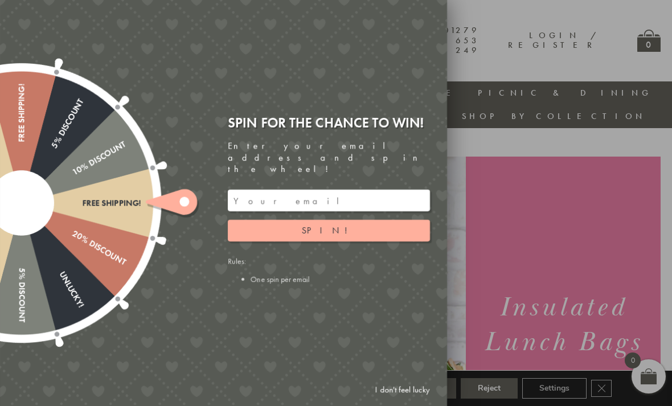
click at [410, 381] on link "I don't feel lucky" at bounding box center [403, 389] width 66 height 21
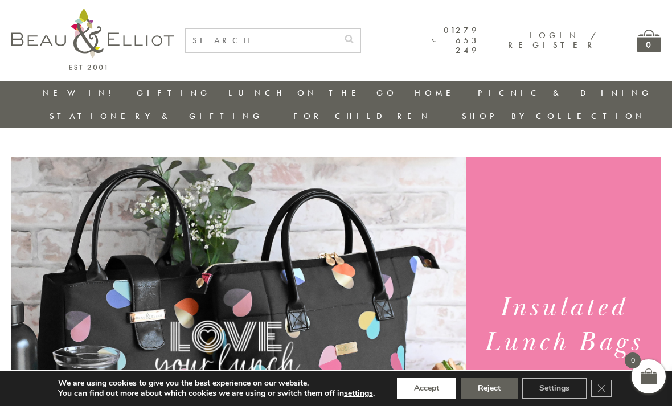
click at [433, 385] on button "Accept" at bounding box center [426, 388] width 59 height 21
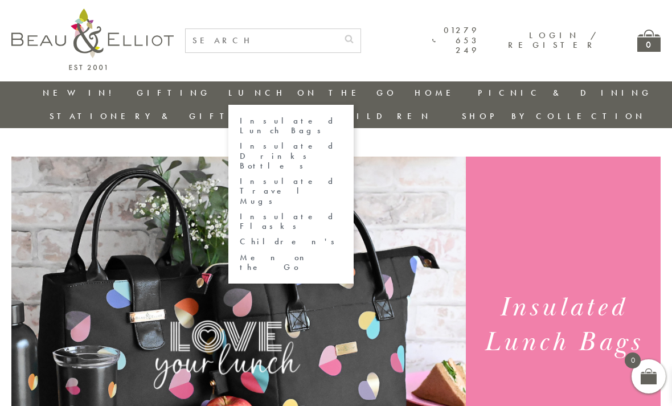
click at [240, 119] on link "Insulated Lunch Bags" at bounding box center [291, 126] width 103 height 20
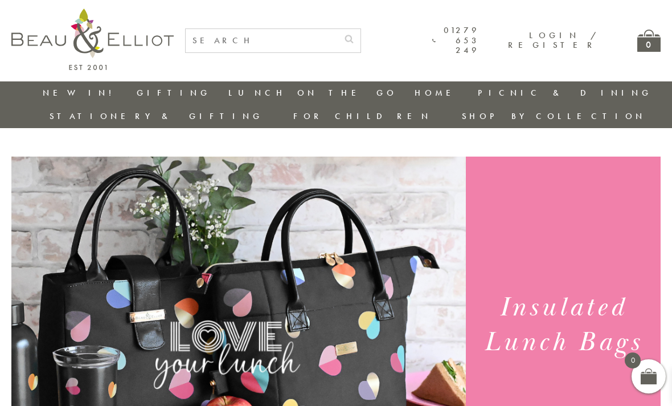
click at [670, 103] on div "New in! Gifting Picnic & Dining Lunch On The Go Home Lunch On The Go Insulated …" at bounding box center [336, 104] width 672 height 47
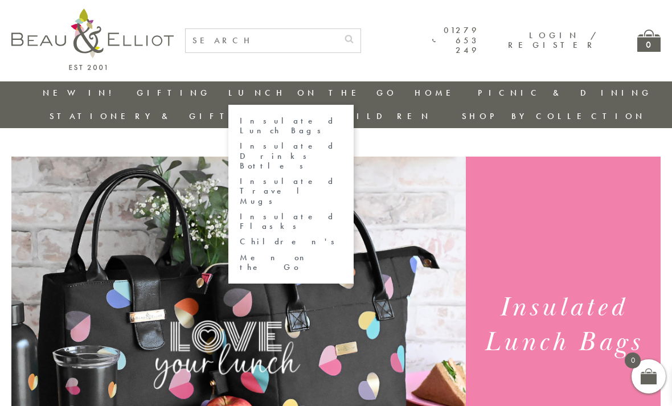
click at [240, 124] on link "Insulated Lunch Bags" at bounding box center [291, 126] width 103 height 20
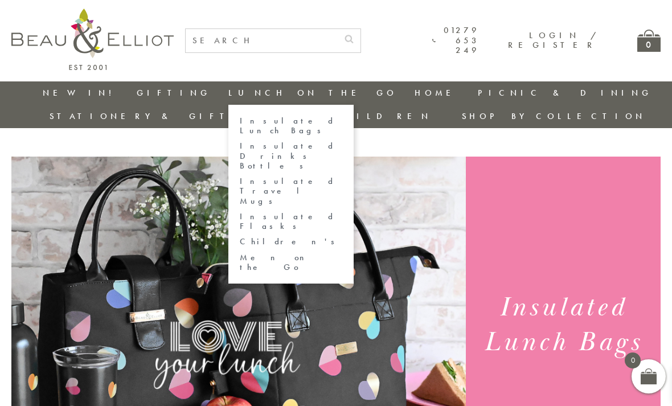
click at [240, 120] on link "Insulated Lunch Bags" at bounding box center [291, 126] width 103 height 20
click at [228, 92] on link "Lunch On The Go" at bounding box center [312, 92] width 169 height 11
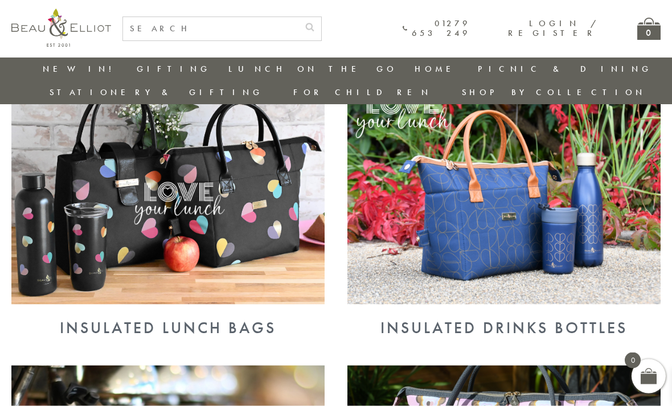
scroll to position [465, 0]
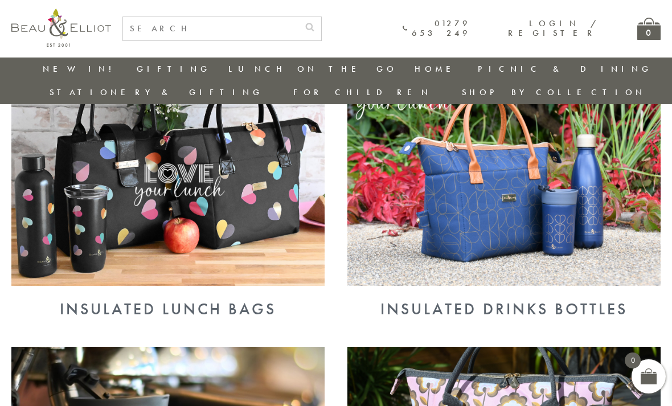
click at [209, 300] on div "Insulated Lunch Bags" at bounding box center [167, 309] width 313 height 18
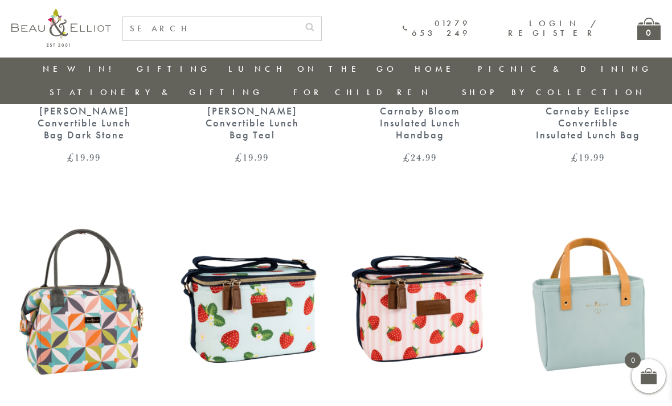
scroll to position [688, 0]
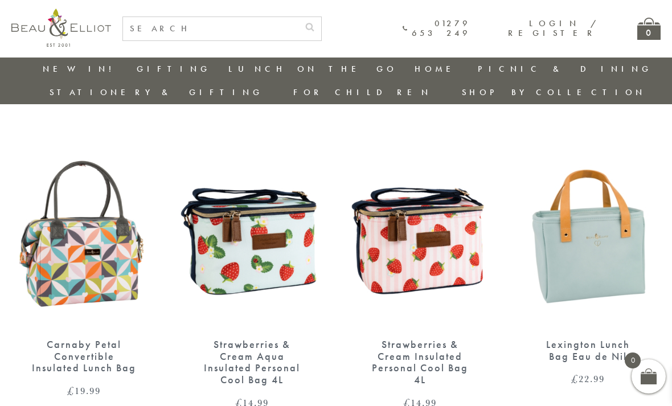
click at [252, 239] on img at bounding box center [251, 233] width 145 height 187
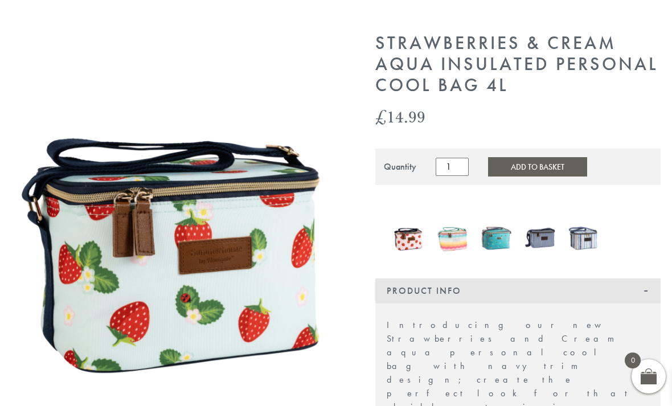
scroll to position [197, 0]
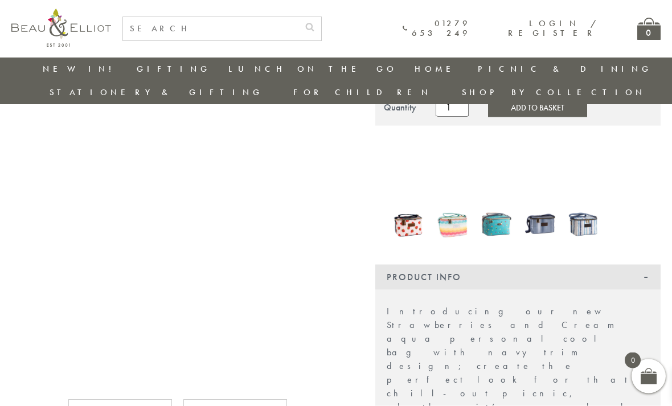
scroll to position [171, 0]
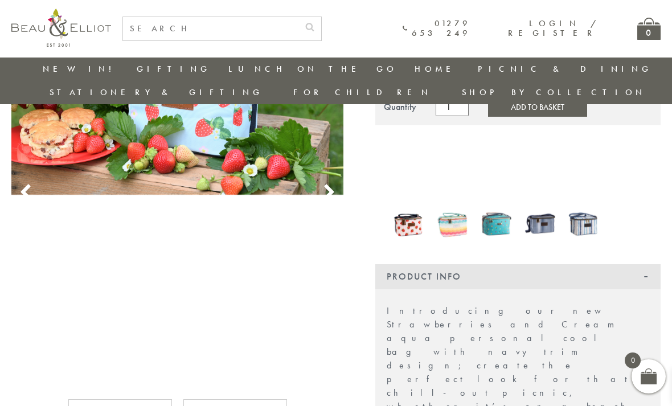
click at [553, 203] on img at bounding box center [540, 224] width 32 height 42
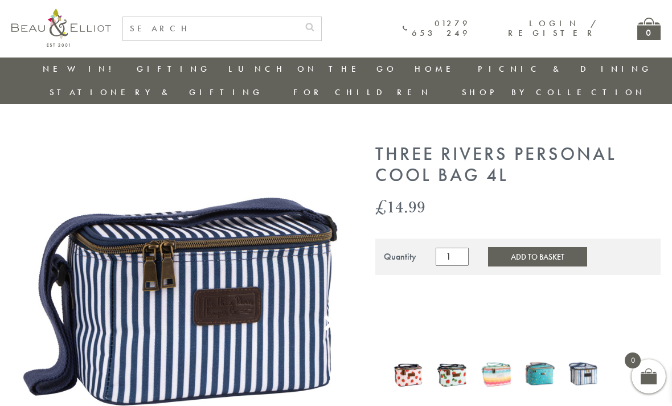
scroll to position [2, 0]
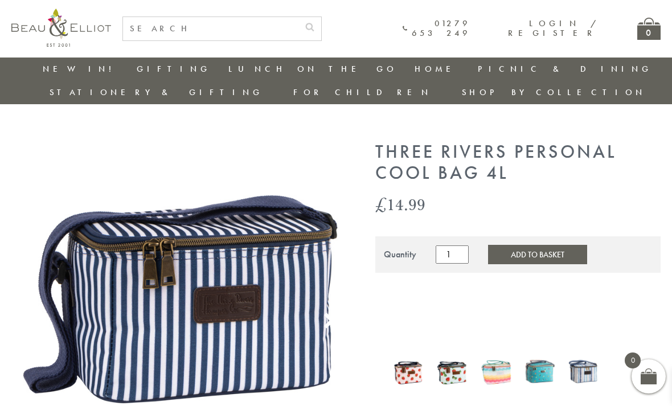
click at [419, 352] on img at bounding box center [409, 371] width 32 height 39
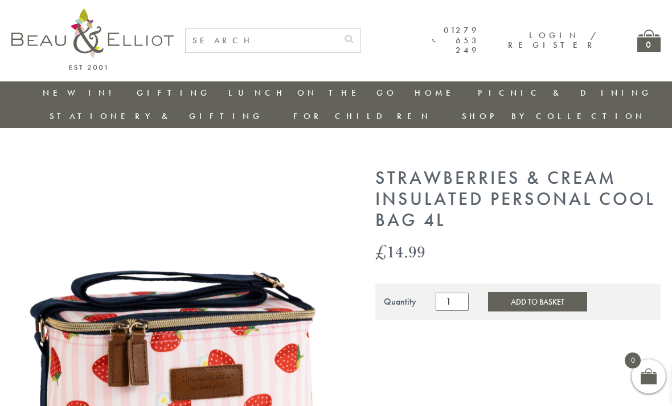
scroll to position [218, 0]
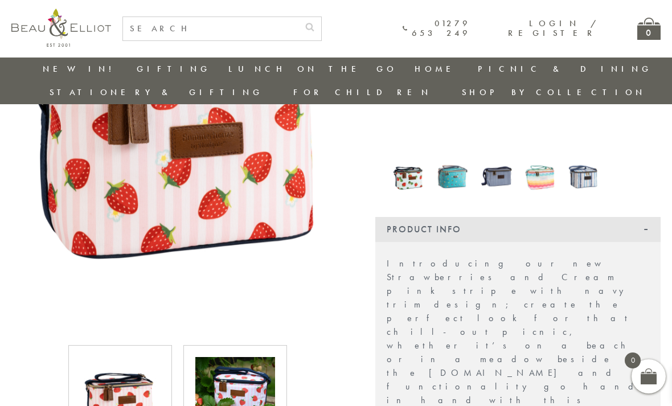
click at [221, 390] on img at bounding box center [235, 397] width 80 height 80
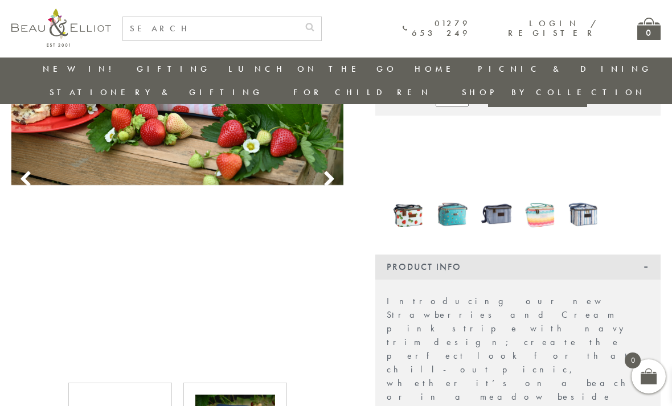
scroll to position [0, 0]
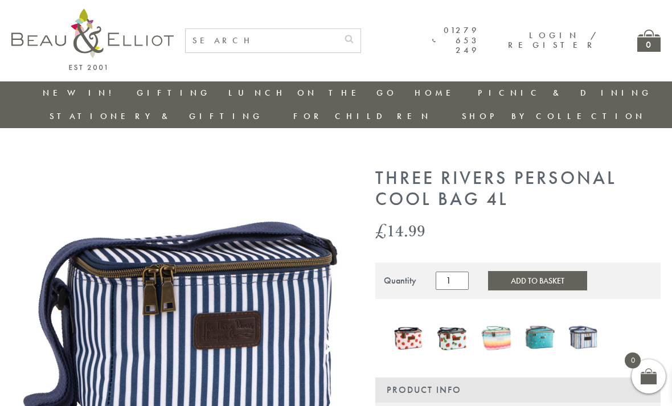
scroll to position [39, 0]
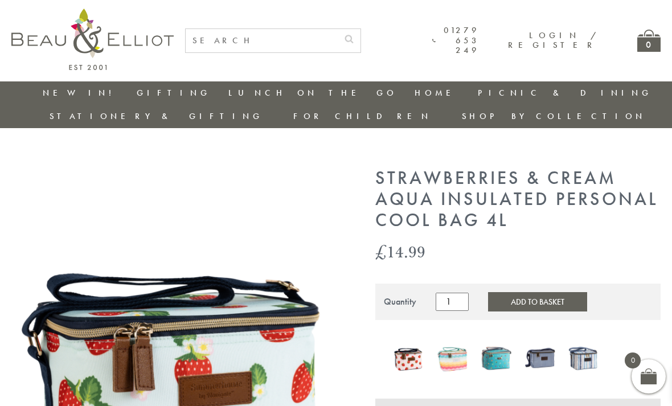
scroll to position [200, 0]
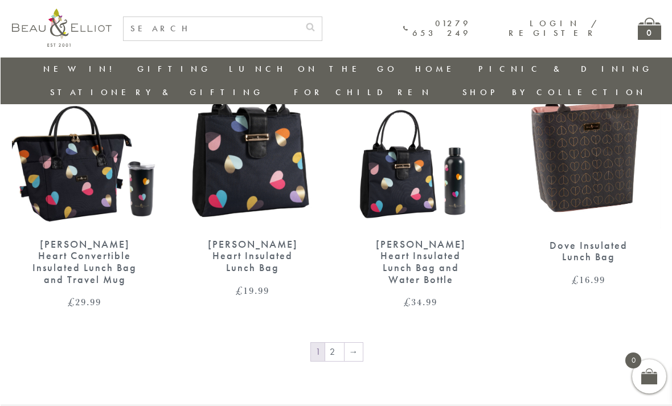
scroll to position [1716, 0]
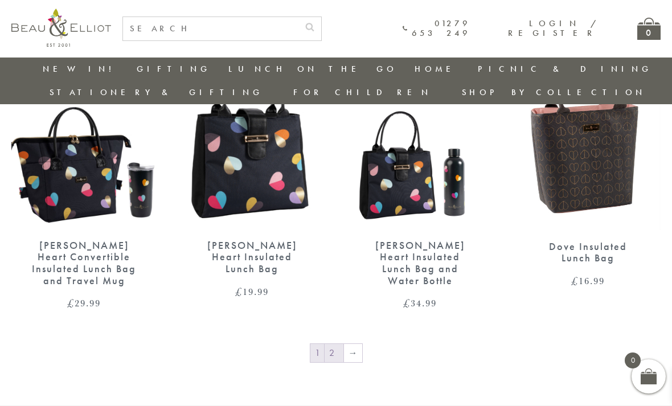
click at [338, 344] on link "2" at bounding box center [334, 353] width 19 height 18
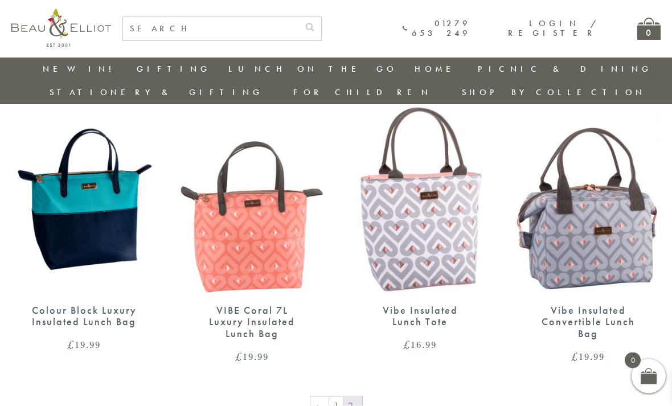
scroll to position [734, 0]
click at [336, 397] on link "1" at bounding box center [336, 406] width 14 height 18
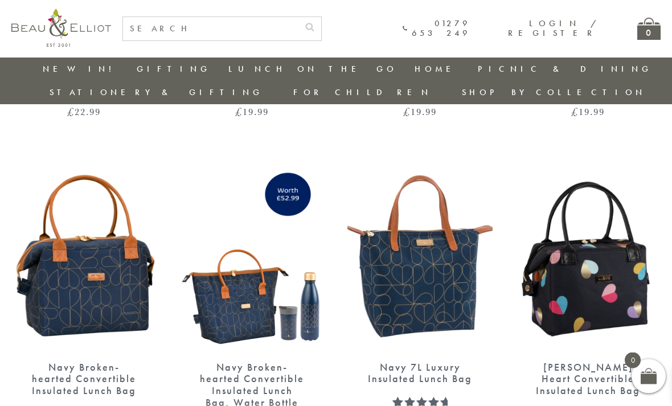
scroll to position [1269, 0]
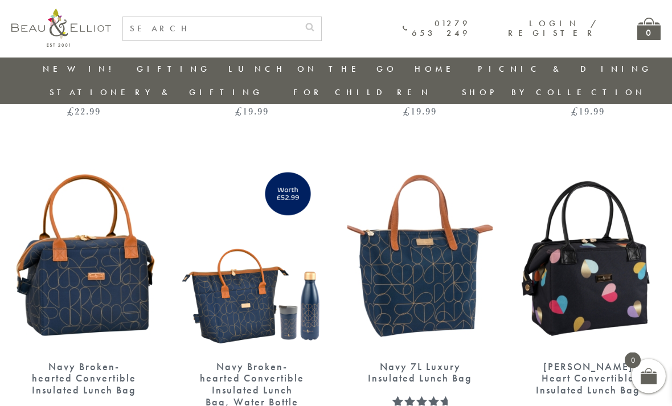
click at [447, 267] on img at bounding box center [420, 255] width 145 height 187
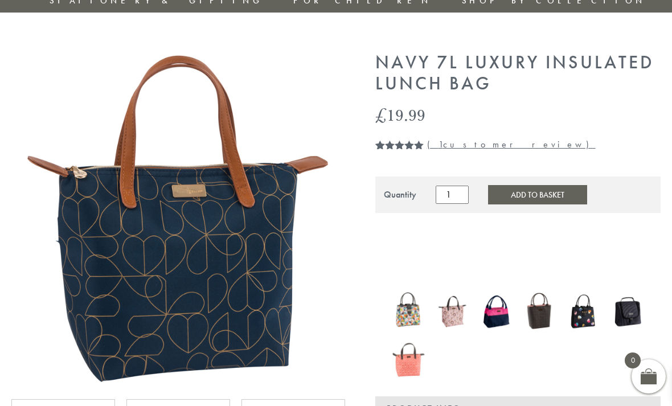
scroll to position [247, 0]
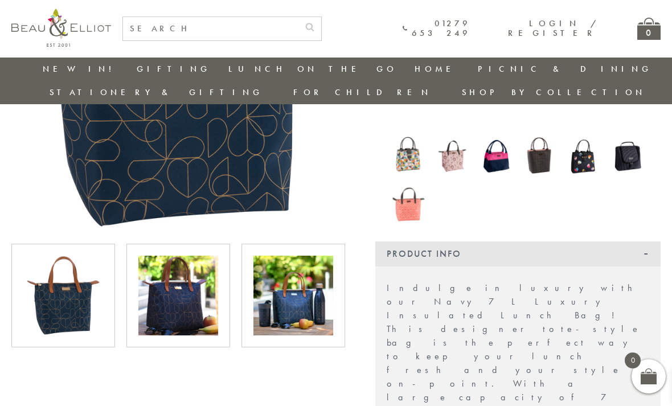
click at [169, 268] on img at bounding box center [178, 296] width 80 height 80
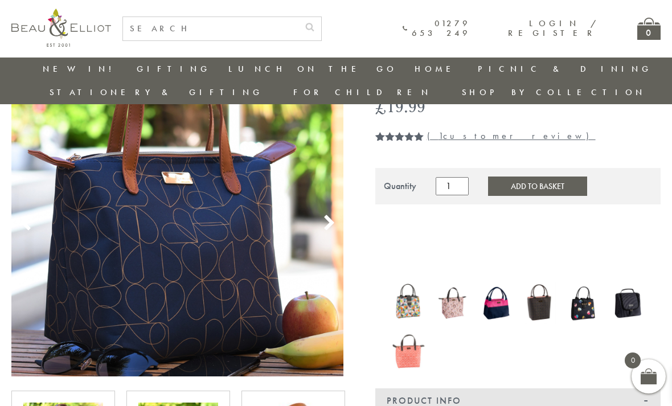
scroll to position [104, 0]
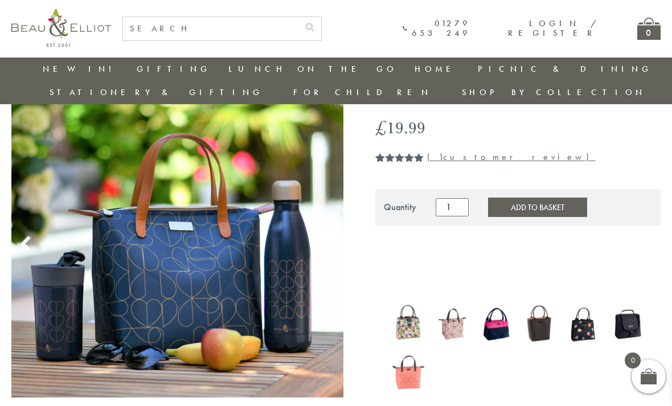
scroll to position [79, 0]
click at [544, 304] on img at bounding box center [540, 325] width 32 height 42
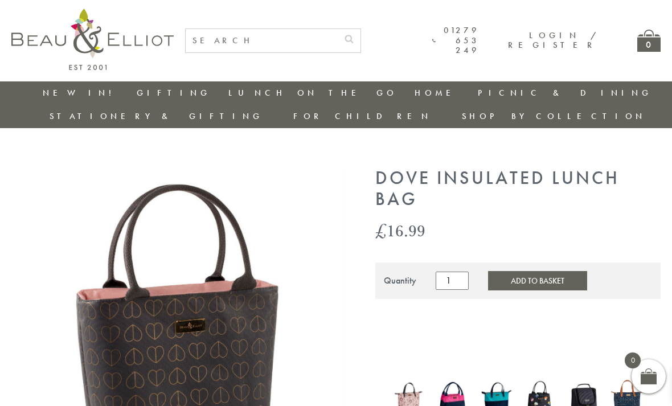
scroll to position [189, 0]
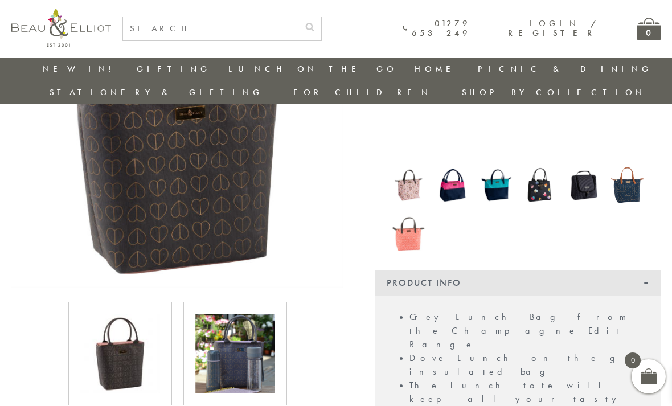
click at [193, 328] on div at bounding box center [235, 354] width 104 height 104
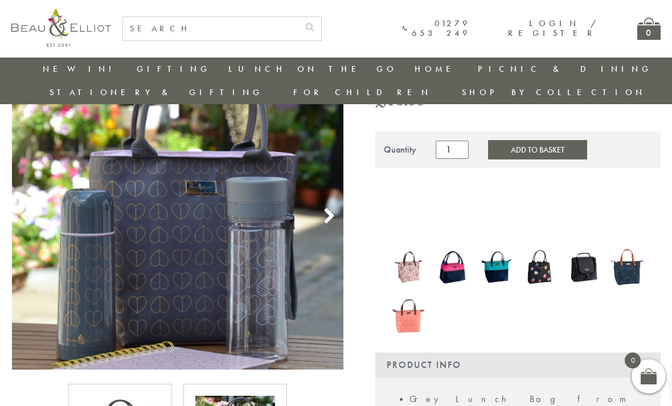
scroll to position [102, 0]
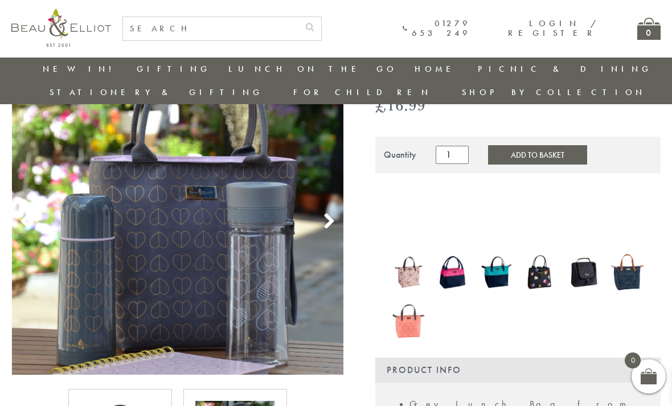
click at [630, 251] on img at bounding box center [627, 272] width 32 height 43
